Goal: Information Seeking & Learning: Find specific fact

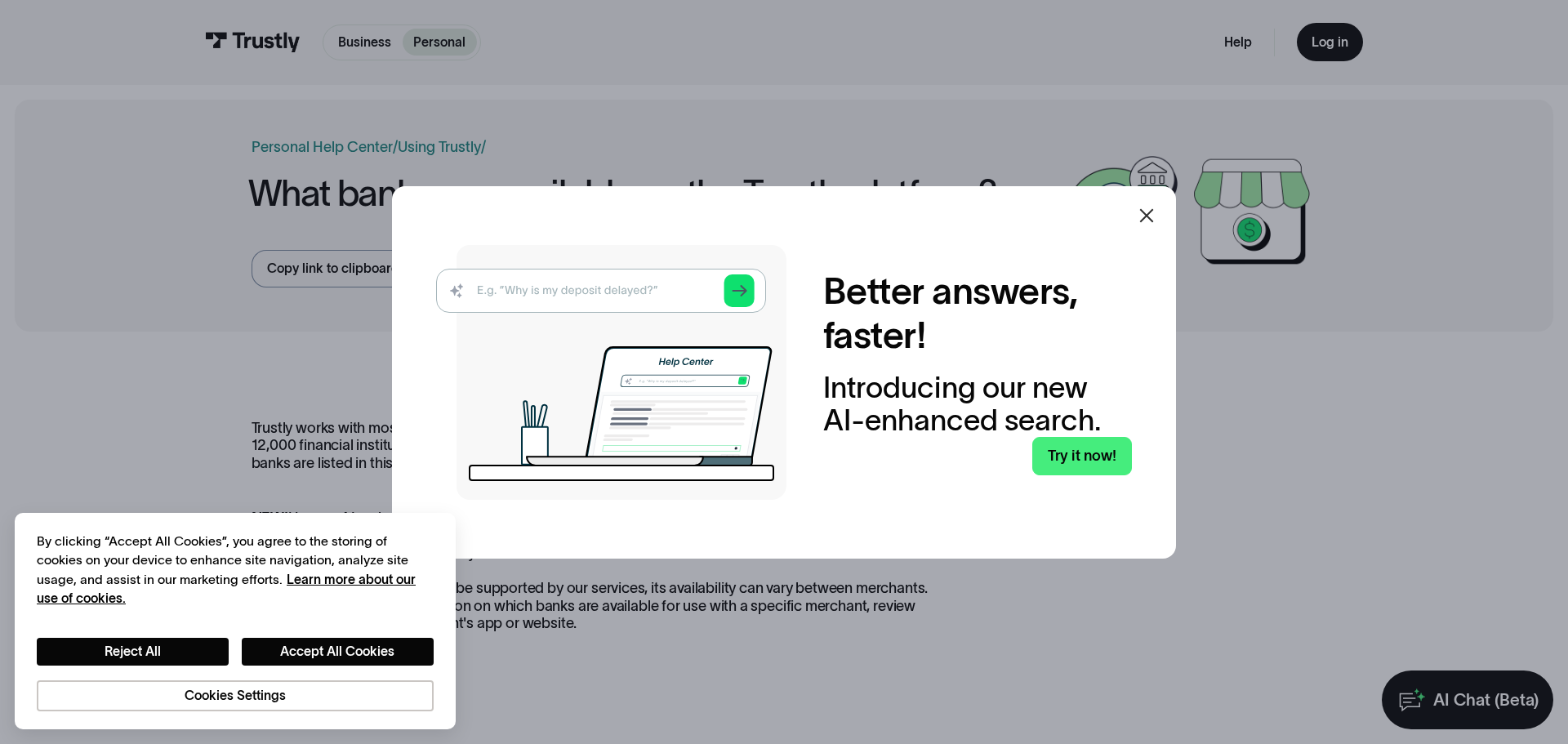
drag, startPoint x: 1148, startPoint y: 217, endPoint x: 1137, endPoint y: 214, distance: 11.4
click at [1146, 217] on icon at bounding box center [1146, 216] width 20 height 20
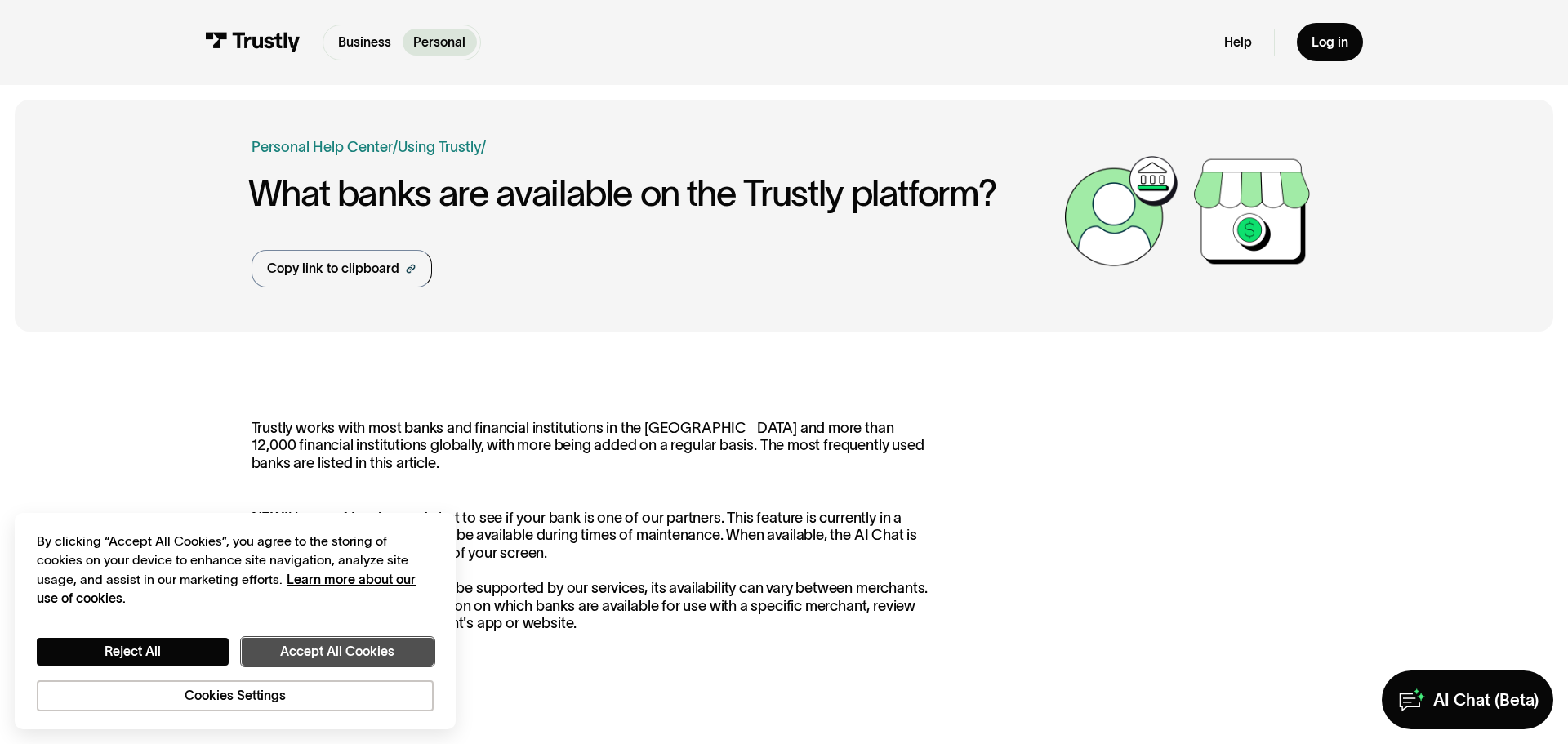
click at [306, 652] on button "Accept All Cookies" at bounding box center [337, 652] width 192 height 28
